Goal: Transaction & Acquisition: Download file/media

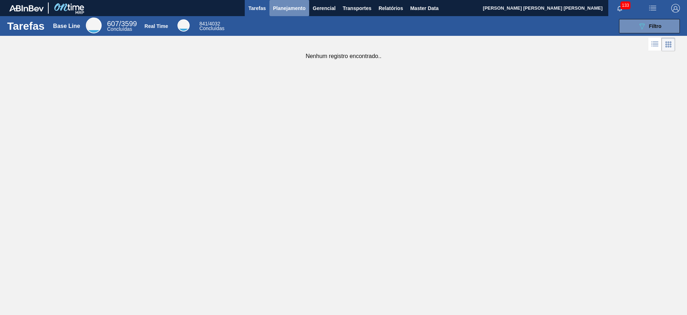
click at [288, 8] on span "Planejamento" at bounding box center [289, 8] width 33 height 9
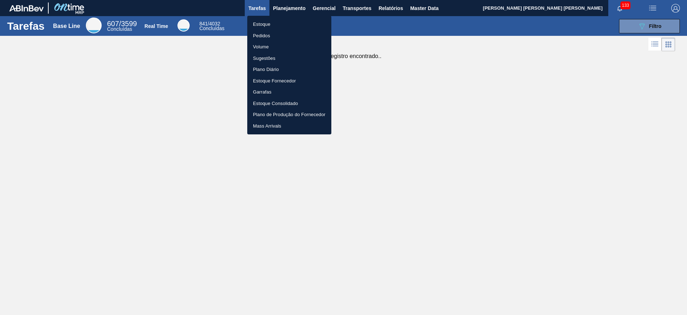
click at [295, 27] on li "Estoque" at bounding box center [289, 24] width 84 height 11
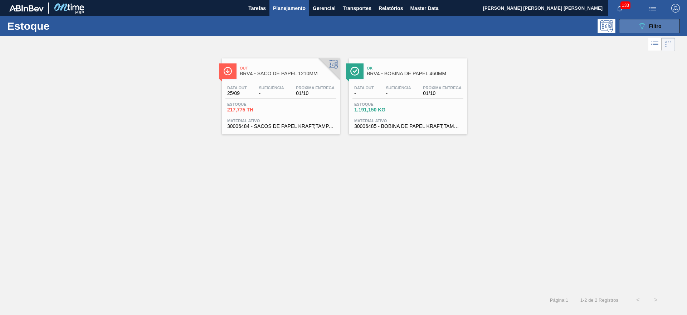
click at [627, 21] on button "089F7B8B-B2A5-4AFE-B5C0-19BA573D28AC Filtro" at bounding box center [649, 26] width 61 height 14
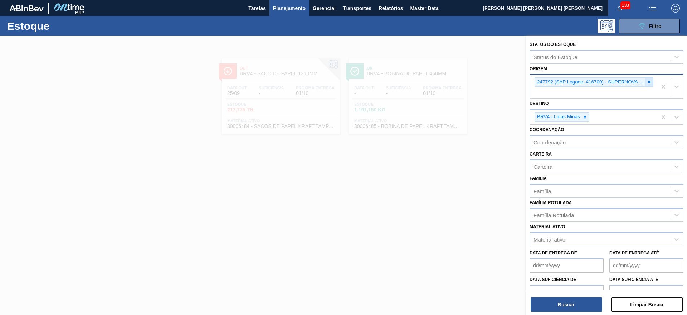
click at [649, 84] on icon at bounding box center [649, 81] width 5 height 5
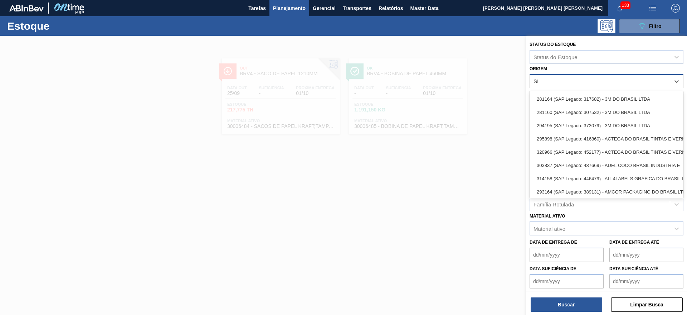
type input "SIG"
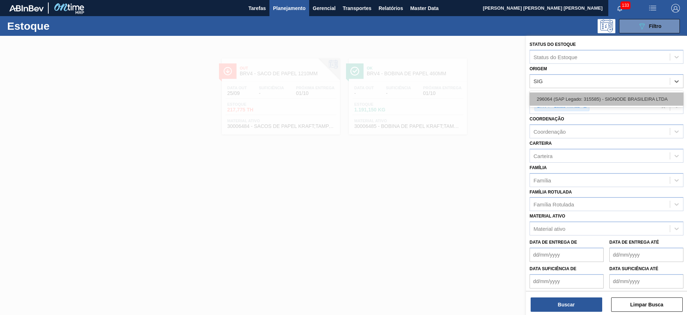
click at [627, 100] on div "296064 (SAP Legado: 315585) - SIGNODE BRASILEIRA LTDA" at bounding box center [607, 98] width 154 height 13
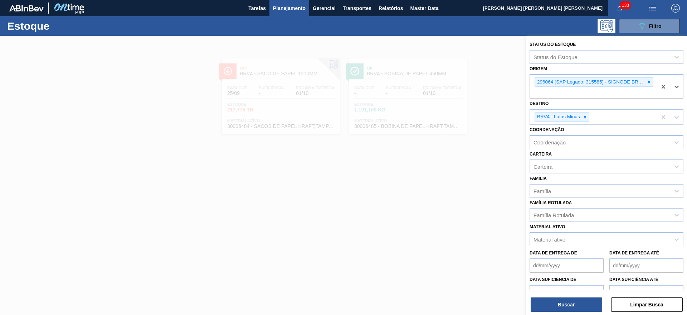
click at [583, 295] on div "Buscar Limpar Busca" at bounding box center [606, 301] width 161 height 20
click at [581, 300] on button "Buscar" at bounding box center [567, 304] width 72 height 14
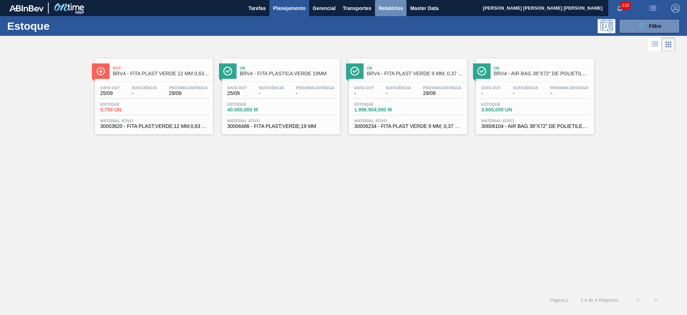
click at [380, 6] on span "Relatórios" at bounding box center [391, 8] width 24 height 9
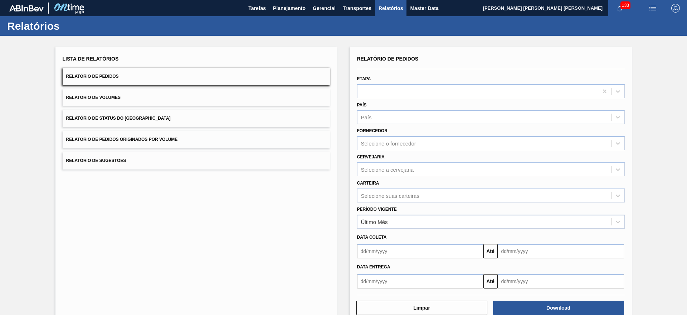
click at [400, 216] on div "Último Mês" at bounding box center [485, 221] width 254 height 10
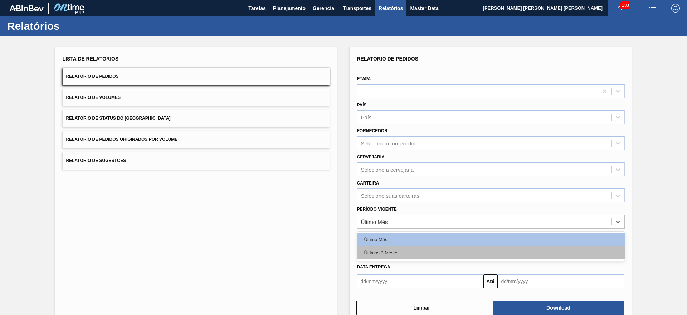
click at [399, 249] on div "Últimos 3 Meses" at bounding box center [491, 252] width 268 height 13
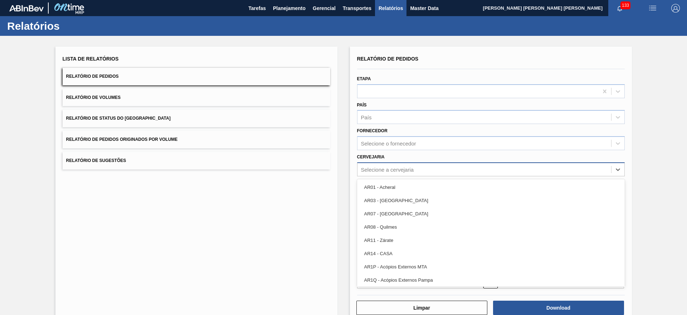
click at [416, 170] on div "Selecione a cervejaria" at bounding box center [485, 169] width 254 height 10
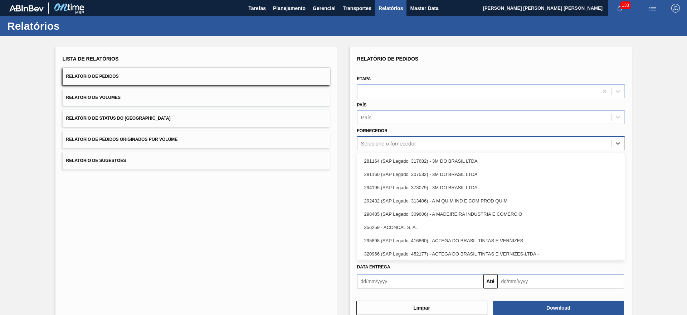
click at [407, 141] on div "Selecione o fornecedor" at bounding box center [388, 143] width 55 height 6
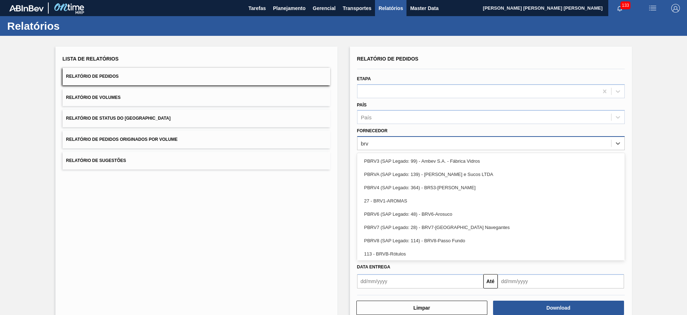
type input "brv4"
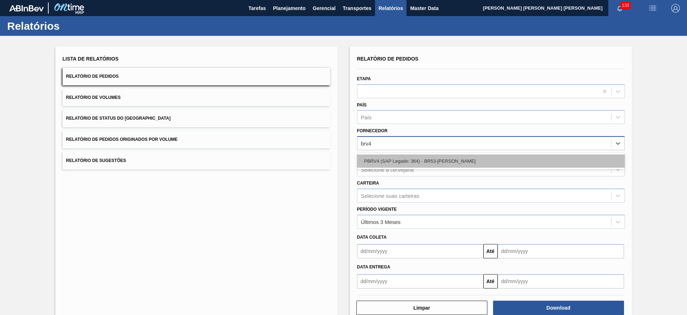
click at [416, 160] on div "PBRV4 (SAP Legado: 364) - BR53-Latas Minas" at bounding box center [491, 160] width 268 height 13
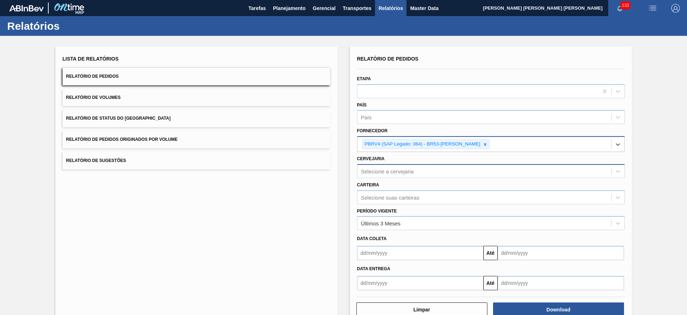
scroll to position [19, 0]
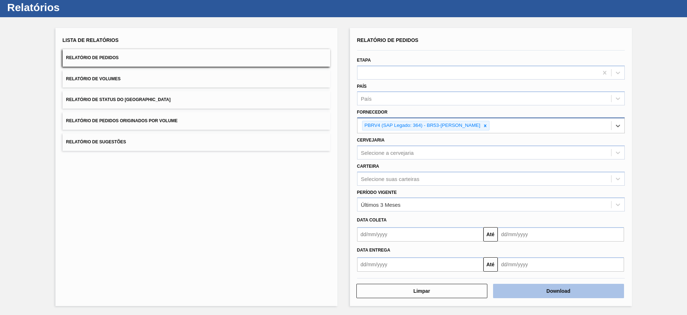
click at [574, 292] on button "Download" at bounding box center [558, 290] width 131 height 14
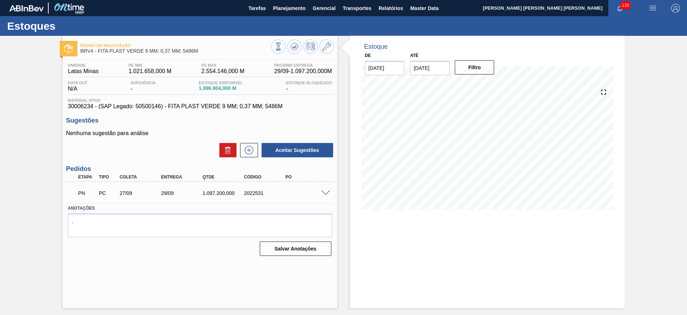
click at [327, 194] on span at bounding box center [325, 192] width 9 height 5
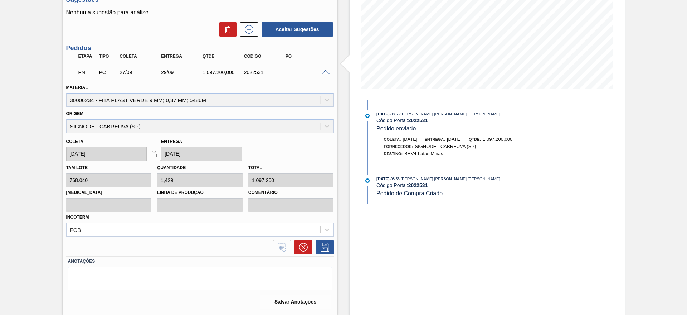
scroll to position [76, 0]
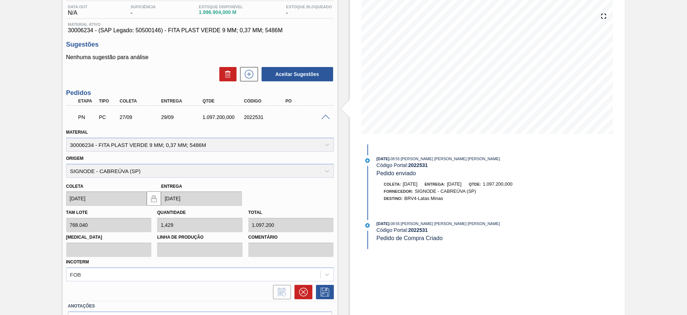
click at [327, 115] on span at bounding box center [325, 117] width 9 height 5
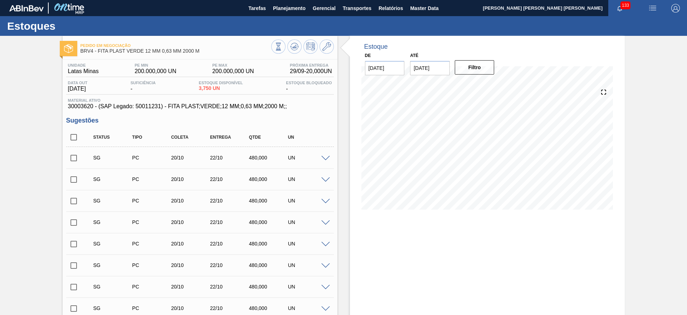
click at [76, 134] on input "checkbox" at bounding box center [73, 137] width 15 height 15
checkbox input "true"
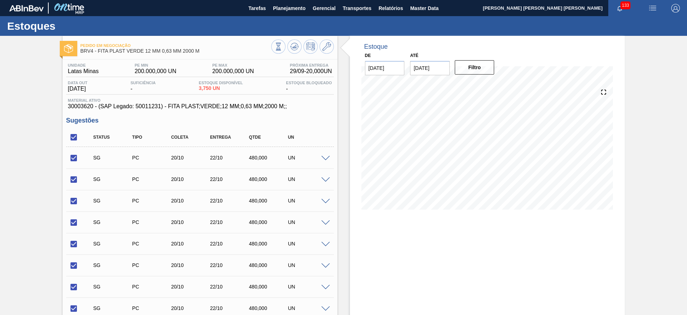
checkbox input "true"
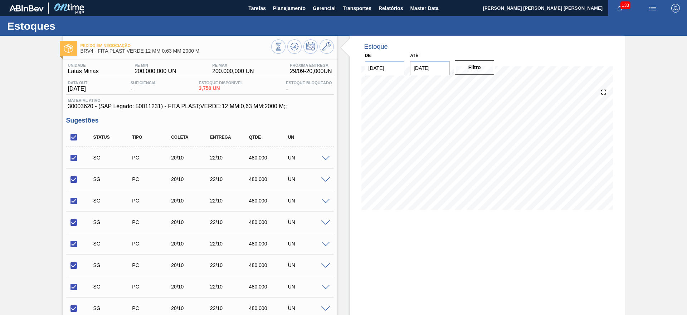
checkbox input "true"
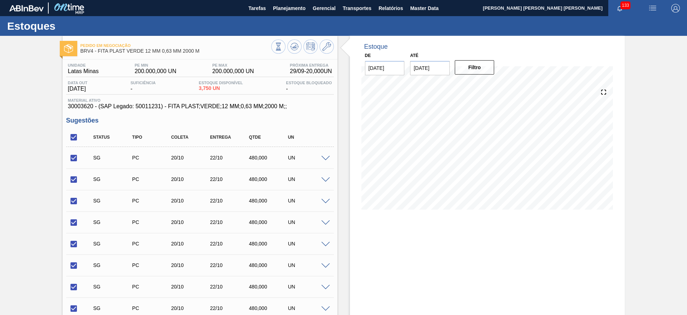
checkbox input "true"
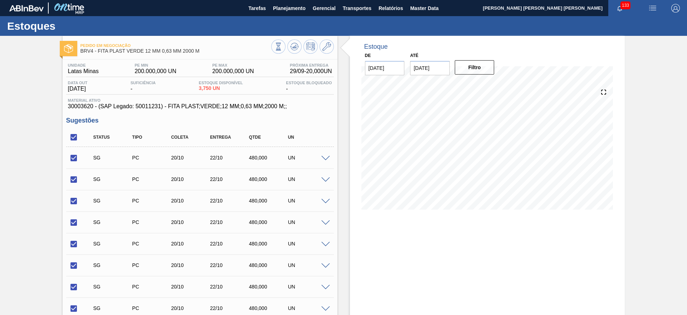
checkbox input "true"
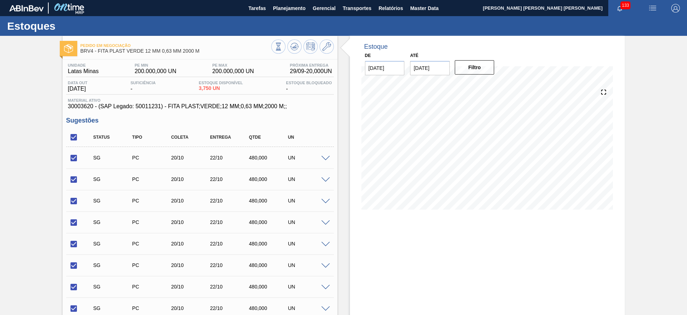
checkbox input "true"
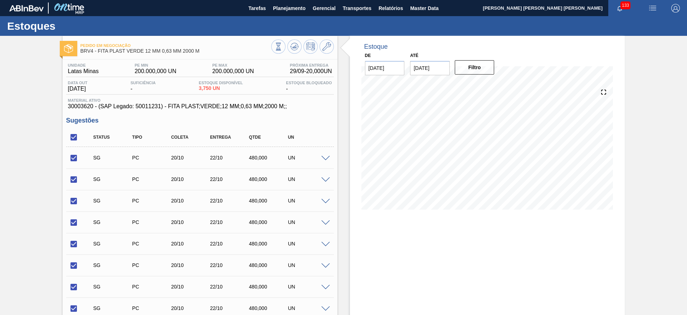
checkbox input "true"
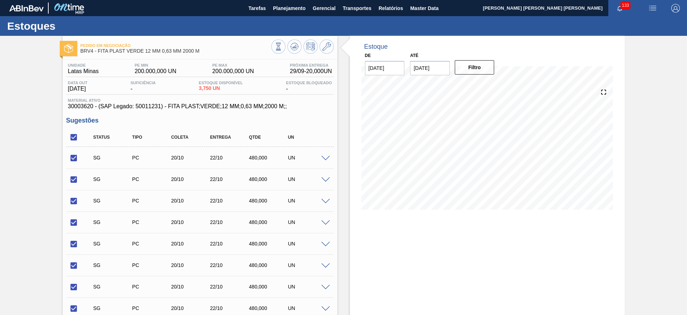
checkbox input "true"
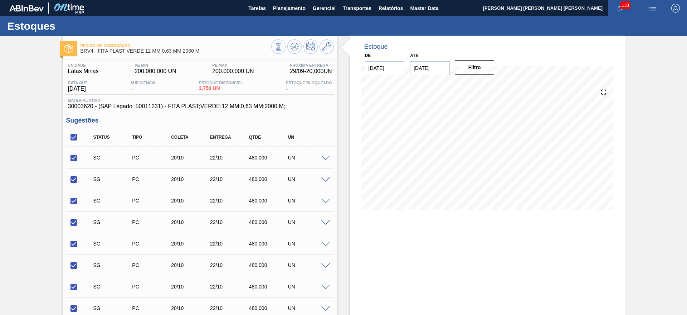
checkbox input "true"
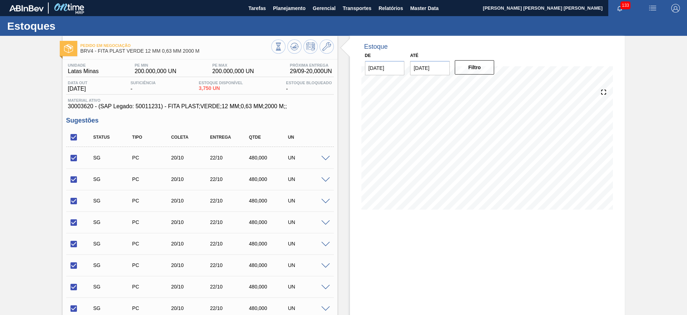
checkbox input "true"
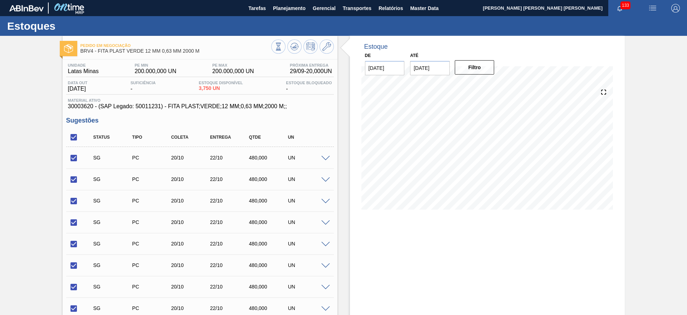
checkbox input "true"
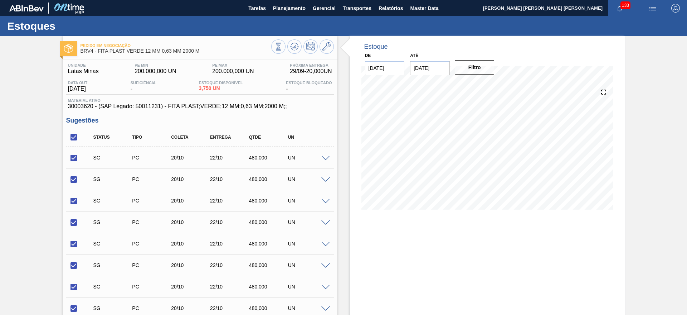
checkbox input "true"
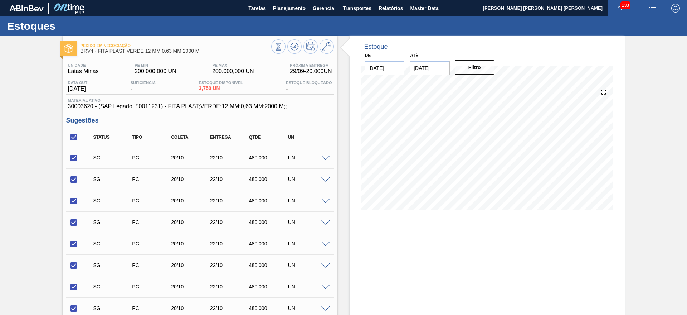
checkbox input "true"
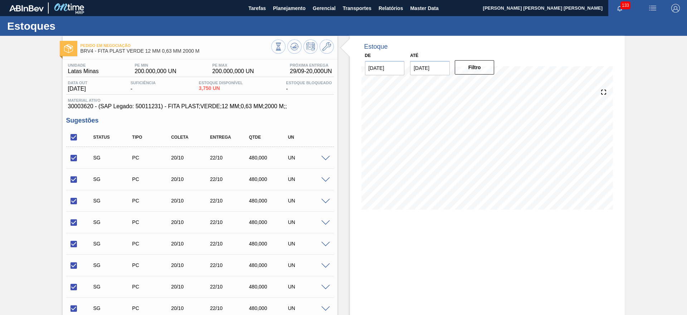
checkbox input "true"
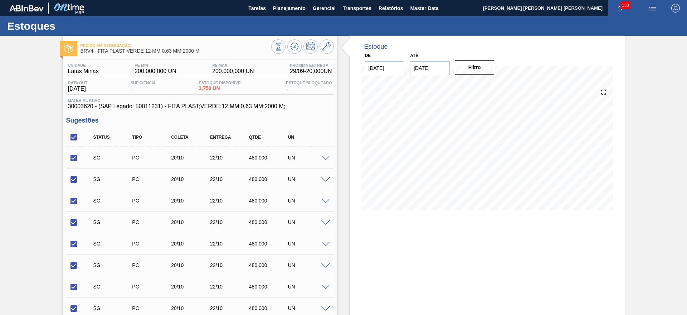
checkbox input "true"
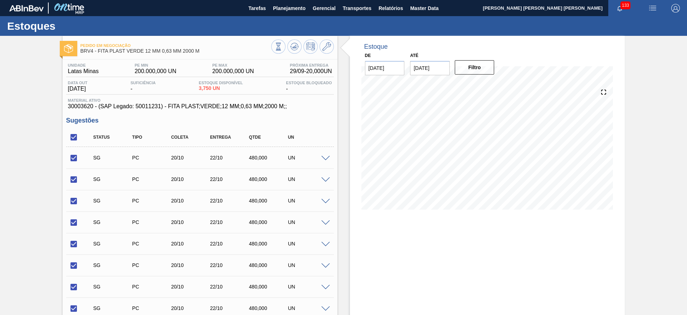
checkbox input "true"
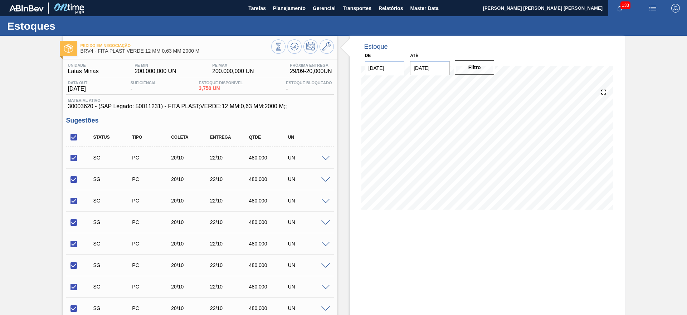
checkbox input "true"
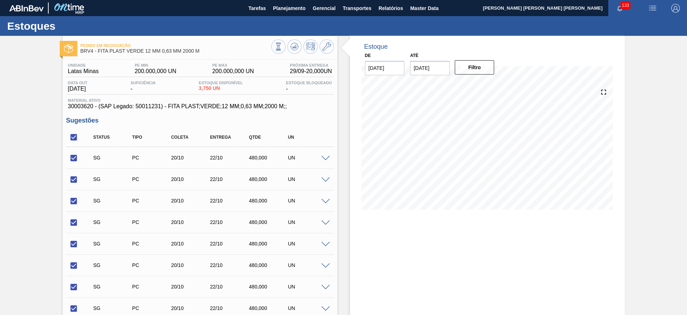
checkbox input "true"
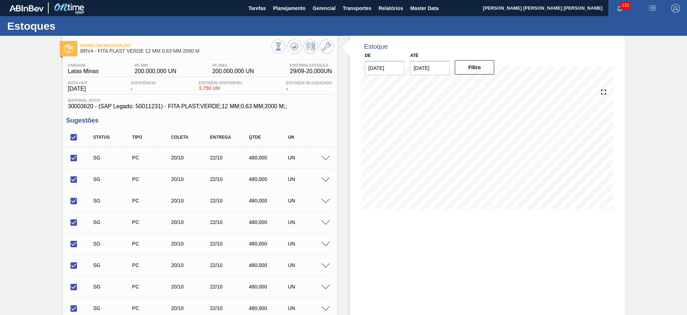
checkbox input "true"
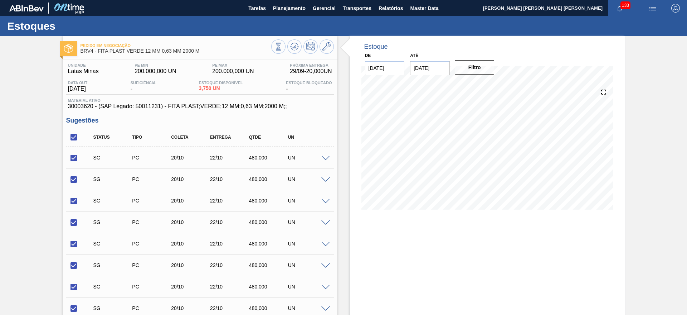
checkbox input "true"
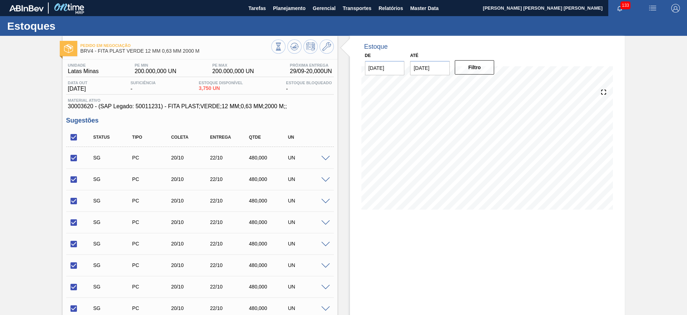
checkbox input "true"
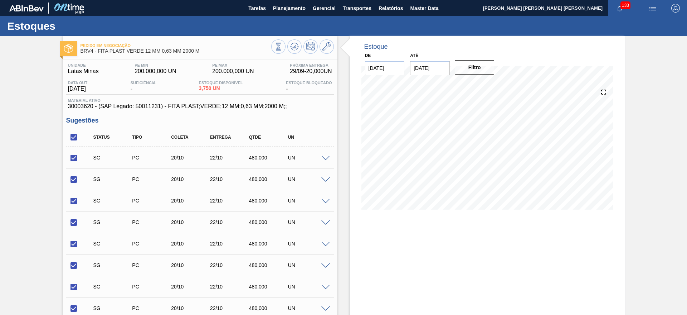
checkbox input "true"
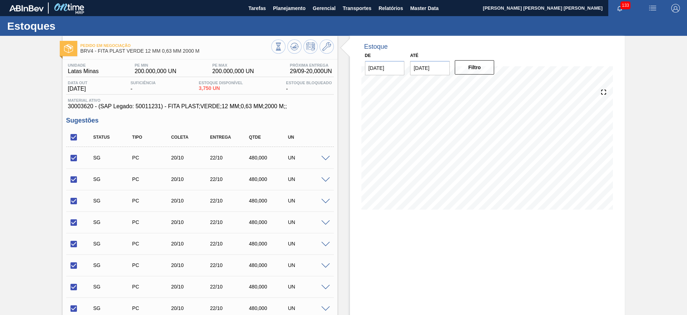
checkbox input "true"
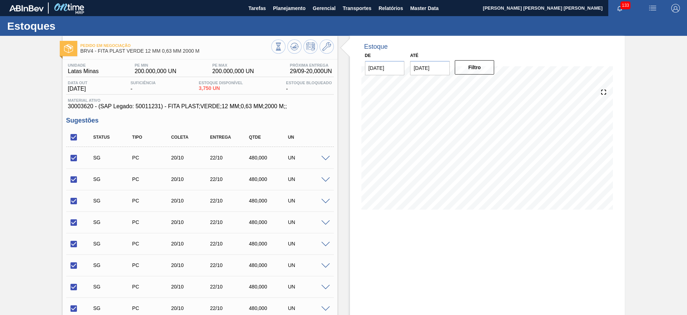
checkbox input "true"
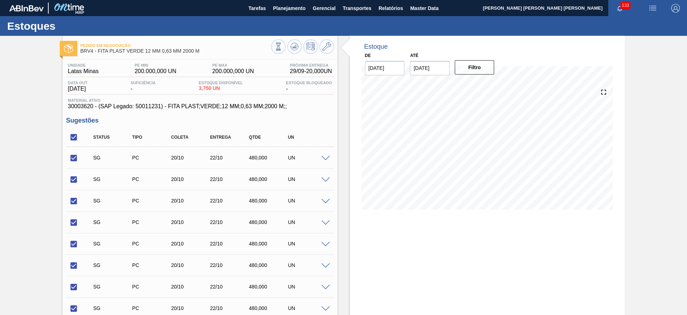
checkbox input "true"
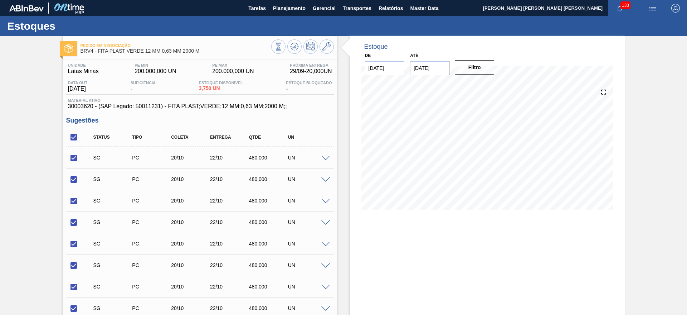
checkbox input "true"
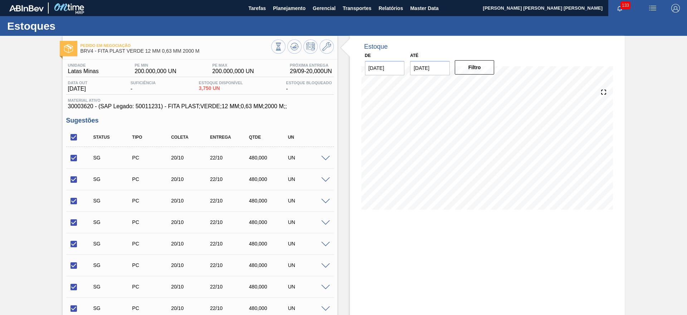
checkbox input "true"
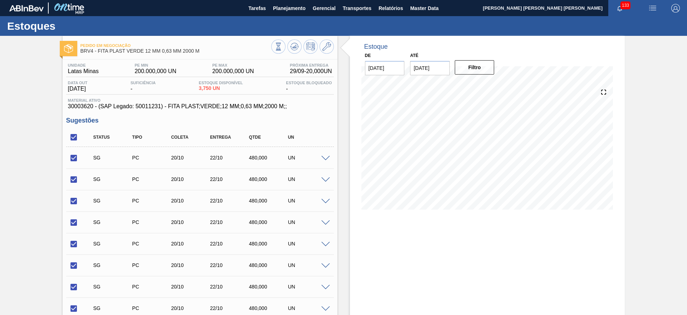
checkbox input "true"
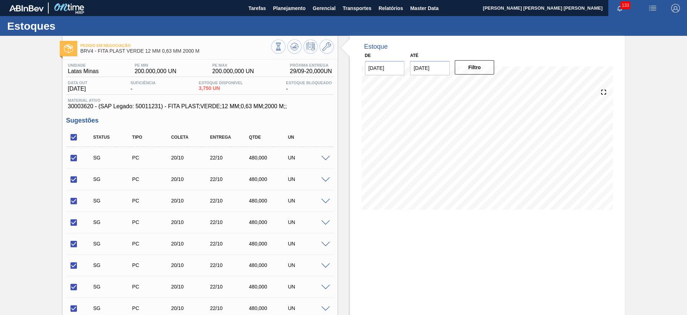
checkbox input "true"
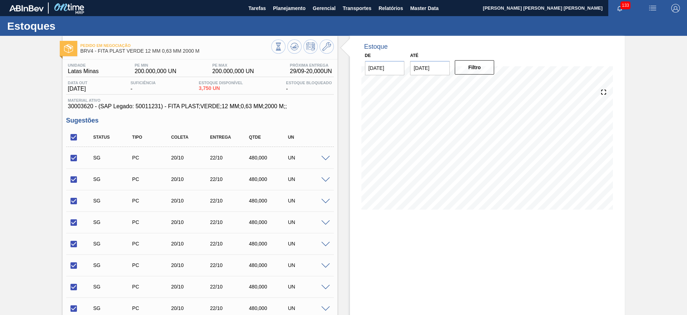
checkbox input "true"
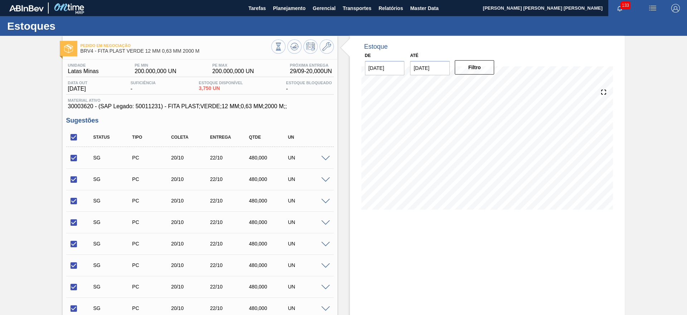
checkbox input "true"
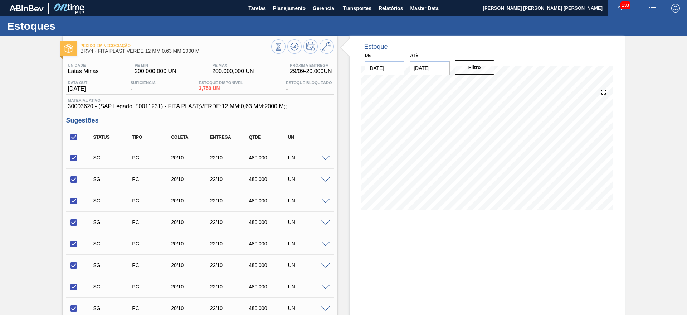
checkbox input "true"
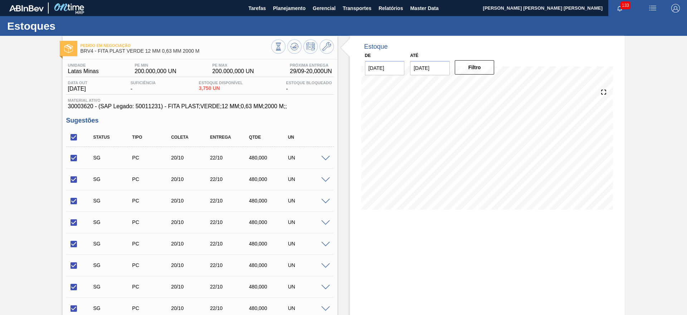
checkbox input "true"
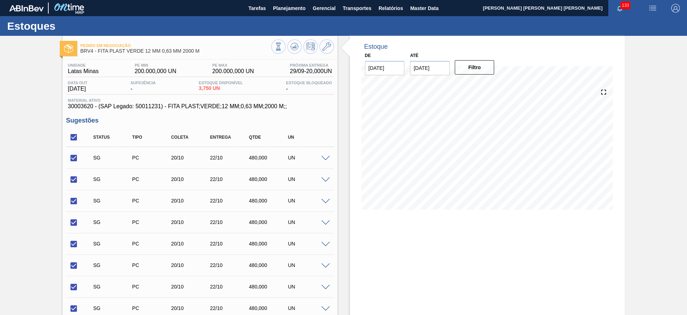
checkbox input "true"
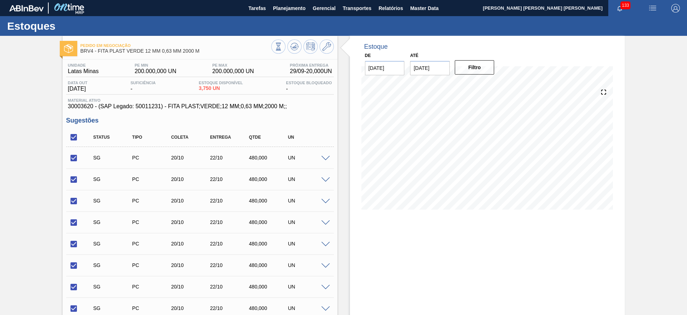
checkbox input "true"
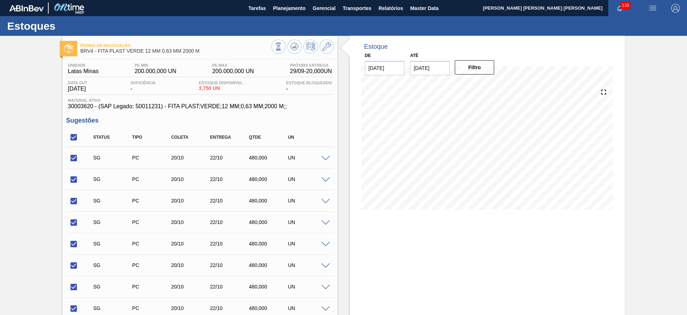
checkbox input "true"
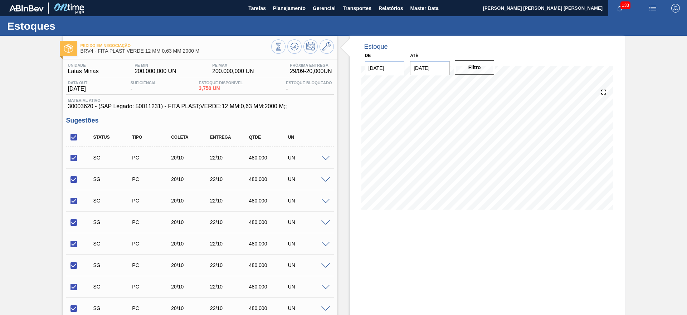
checkbox input "true"
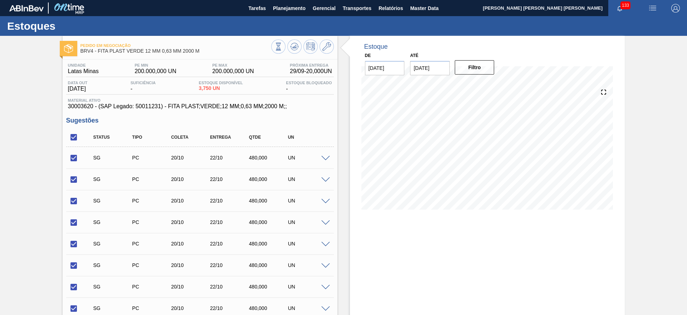
checkbox input "true"
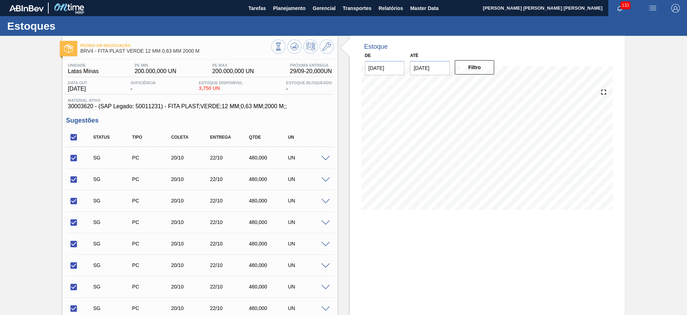
checkbox input "true"
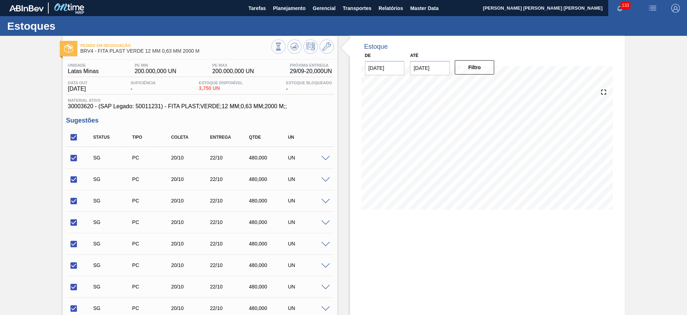
checkbox input "true"
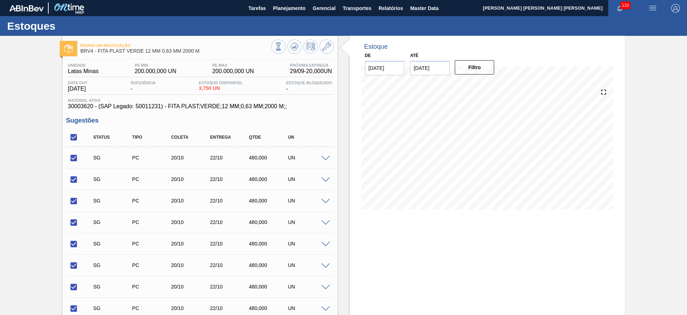
checkbox input "true"
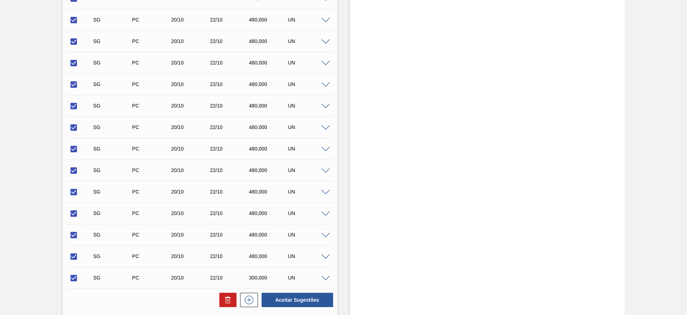
scroll to position [8910, 0]
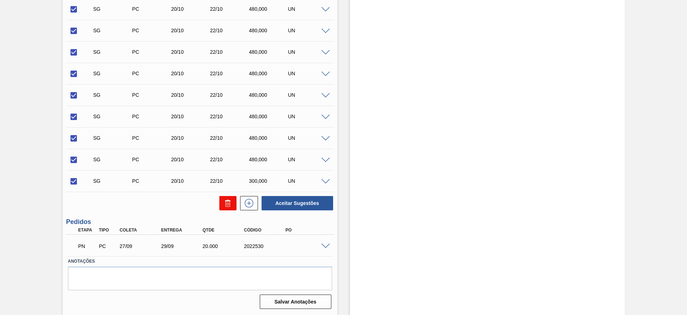
click at [222, 201] on button at bounding box center [227, 203] width 17 height 14
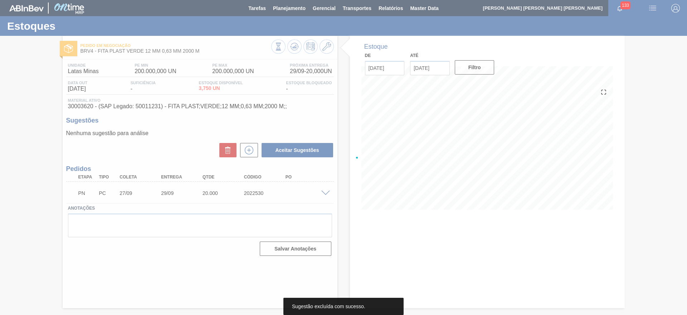
scroll to position [0, 0]
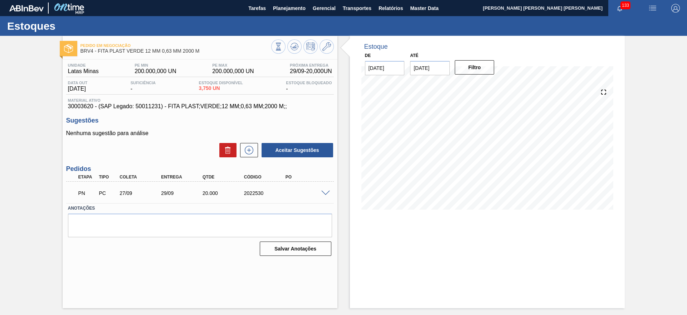
click at [324, 192] on span at bounding box center [325, 192] width 9 height 5
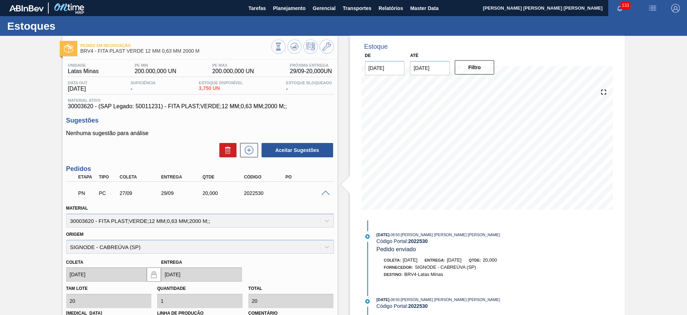
click at [324, 192] on span at bounding box center [325, 192] width 9 height 5
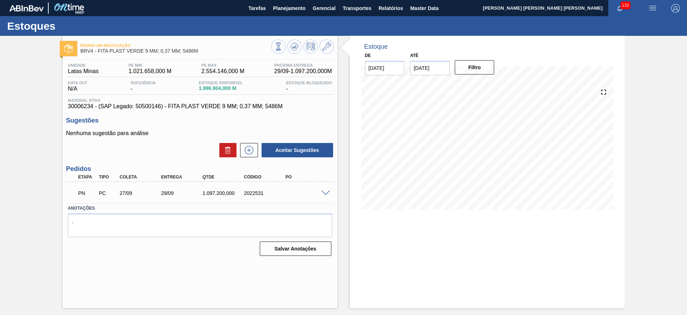
click at [324, 191] on span at bounding box center [325, 192] width 9 height 5
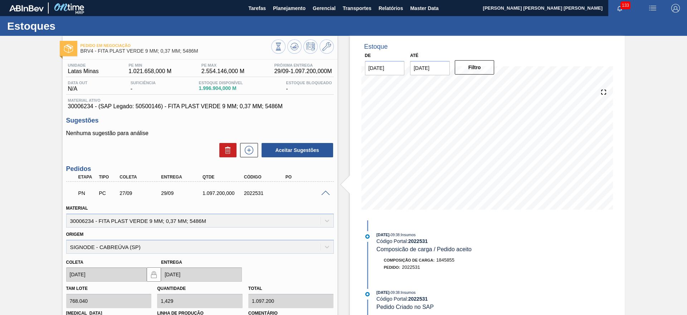
scroll to position [121, 0]
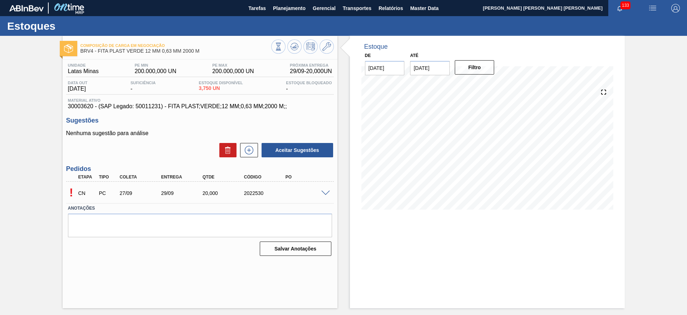
click at [324, 192] on span at bounding box center [325, 192] width 9 height 5
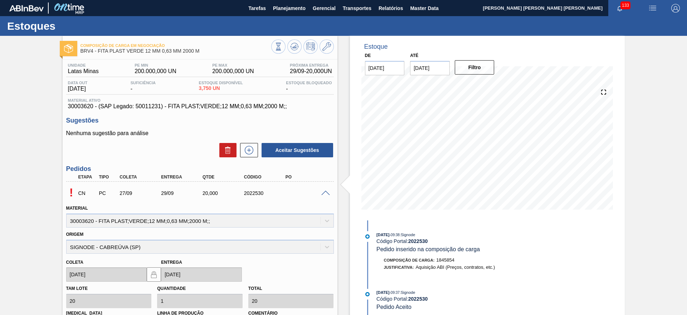
scroll to position [121, 0]
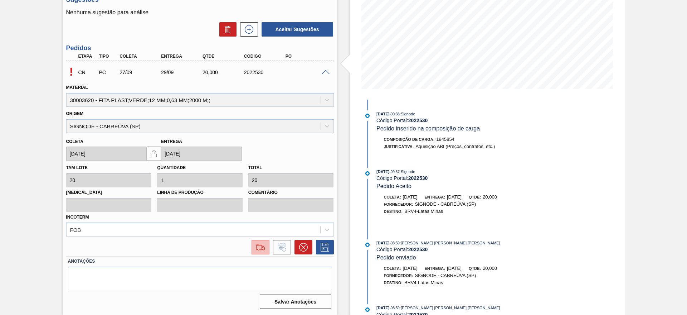
click at [261, 250] on img at bounding box center [260, 247] width 11 height 9
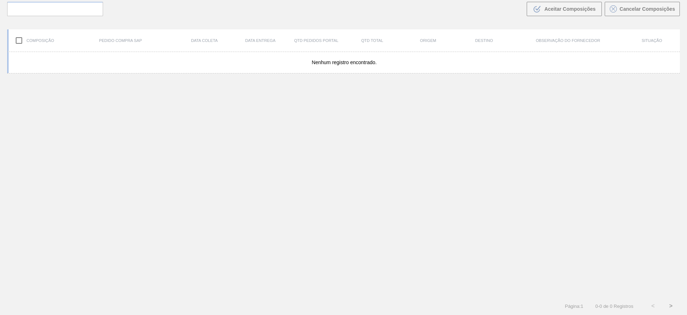
scroll to position [52, 0]
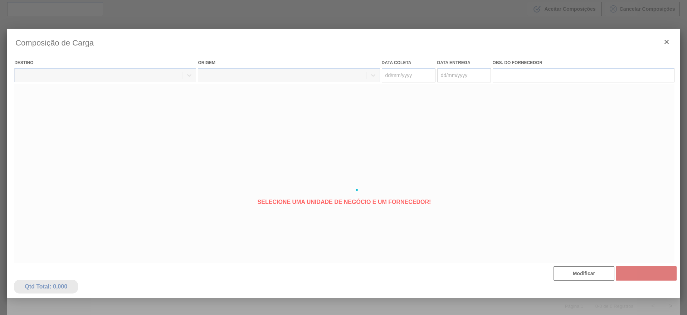
type coleta "[DATE]"
type entrega "[DATE]"
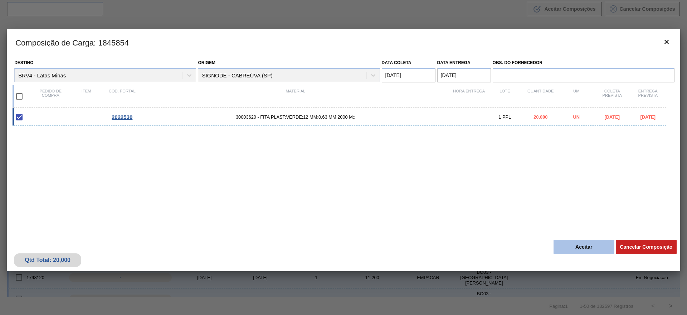
click at [572, 248] on button "Aceitar" at bounding box center [584, 246] width 61 height 14
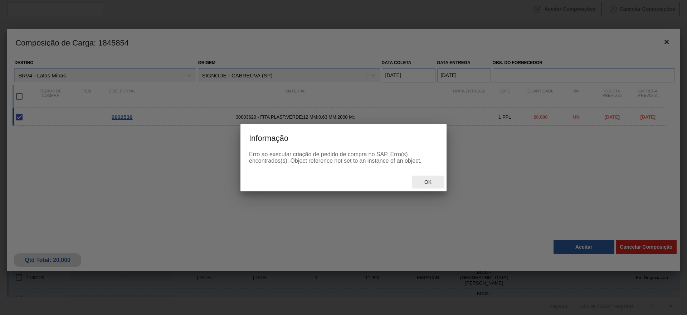
click at [427, 179] on span "Ok" at bounding box center [428, 182] width 19 height 6
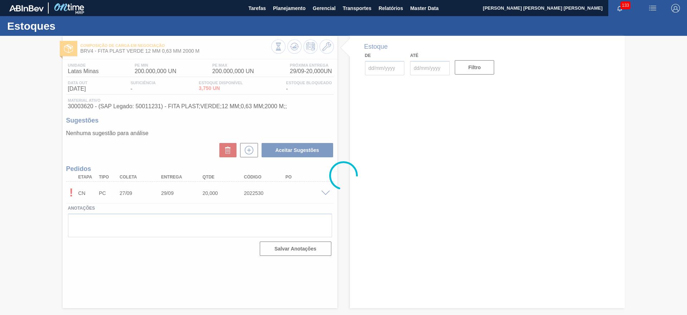
type input "[DATE]"
type input "25/09/2025"
type input "09/10/2025"
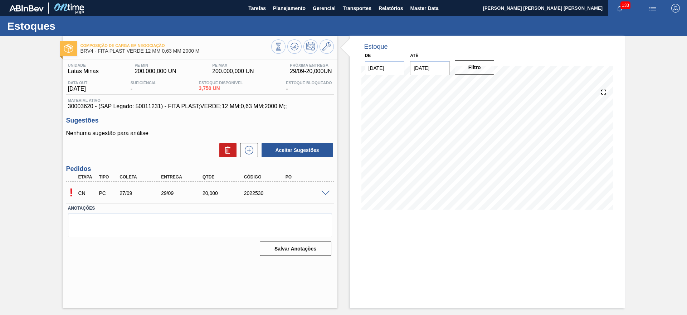
click at [325, 191] on span at bounding box center [325, 192] width 9 height 5
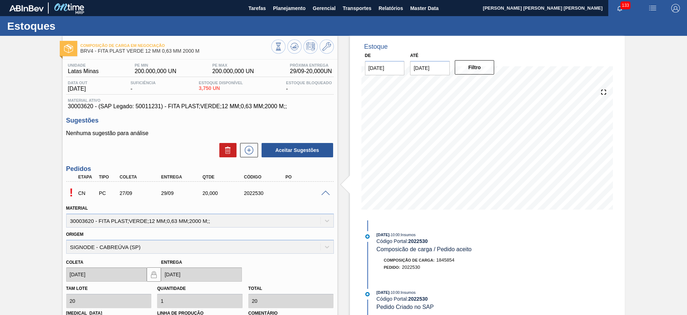
scroll to position [121, 0]
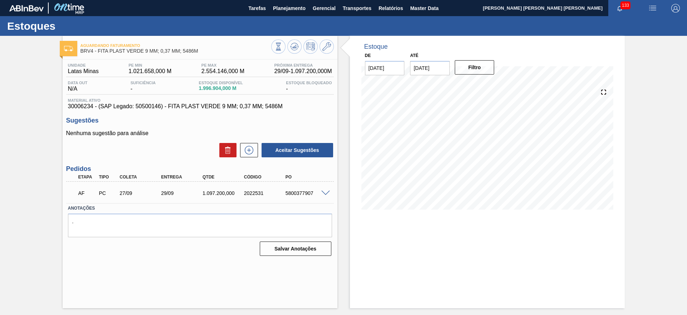
click at [308, 195] on div "5800377907" at bounding box center [307, 193] width 47 height 6
copy div "5800377907"
click at [323, 193] on span at bounding box center [325, 192] width 9 height 5
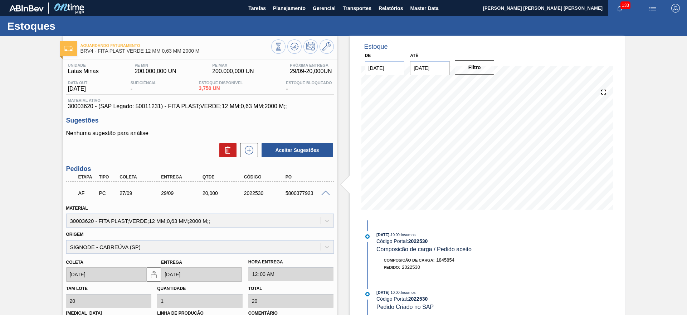
click at [291, 189] on div "AF PC 27/09 29/09 20,000 2022530 5800377923" at bounding box center [198, 192] width 249 height 14
copy div "5800377923"
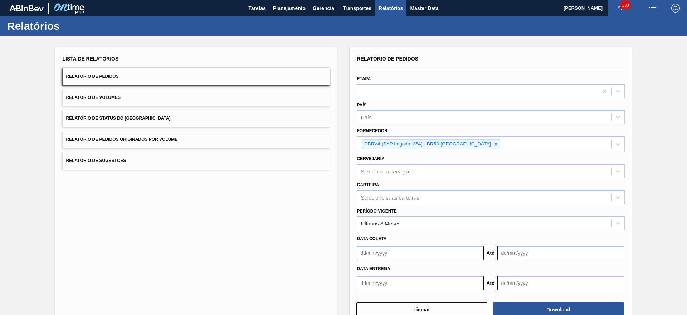
scroll to position [19, 0]
